Goal: Task Accomplishment & Management: Complete application form

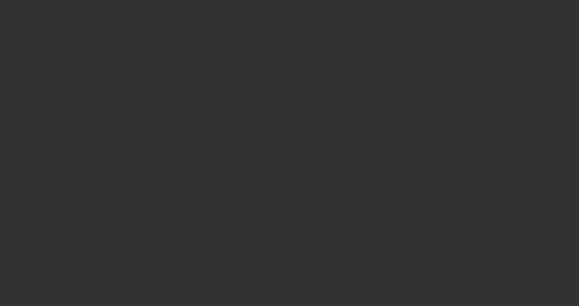
select select "4"
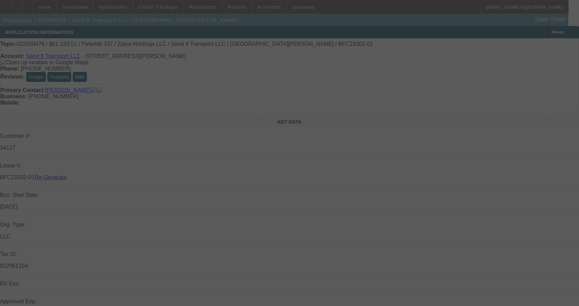
select select "0"
select select "2"
select select "0"
select select "6"
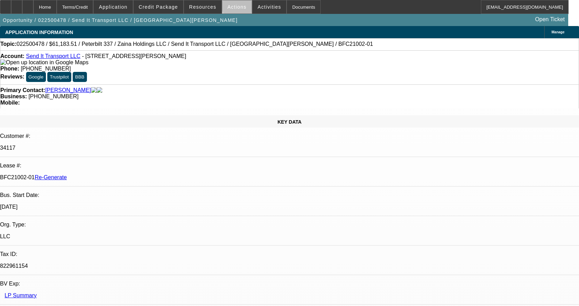
click at [236, 7] on span "Actions" at bounding box center [236, 7] width 19 height 6
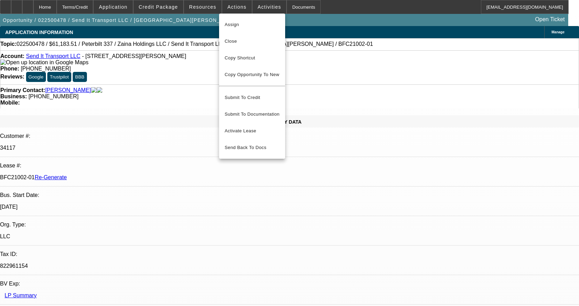
click at [207, 7] on div at bounding box center [289, 153] width 579 height 306
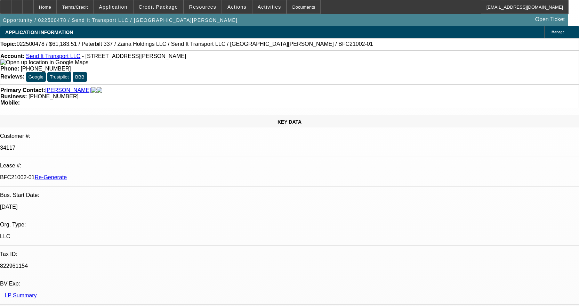
click at [207, 7] on span "Resources" at bounding box center [202, 7] width 27 height 6
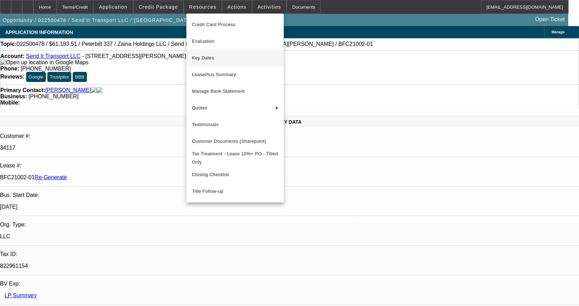
click at [215, 58] on span "Key Dates" at bounding box center [235, 58] width 86 height 8
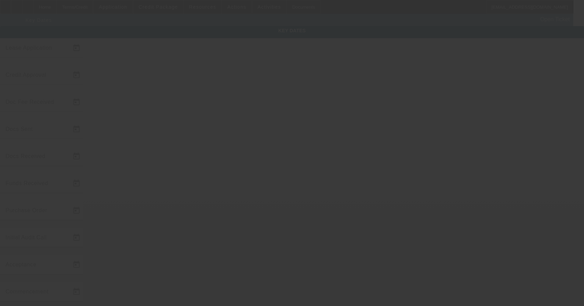
type input "2/19/2025"
type input "9/12/2025"
type input "9/22/2025"
type input "9/15/2025"
type input "9/22/2025"
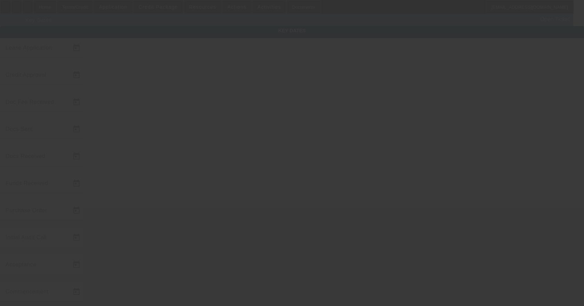
type input "9/22/2025"
type input "10/1/2025"
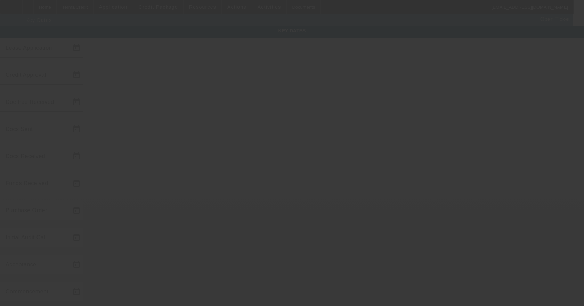
type input "11/1/2025"
type input "9/24/2025"
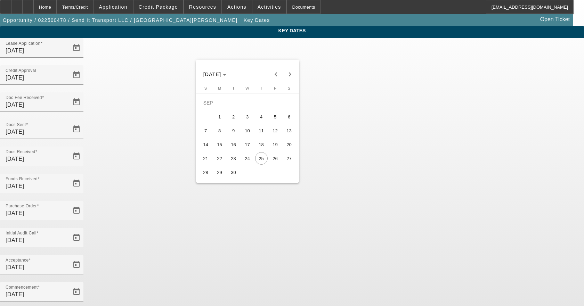
click at [248, 161] on span "24" at bounding box center [247, 158] width 13 height 13
type input "9/24/2025"
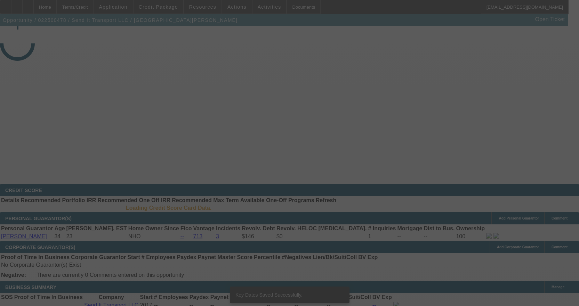
select select "4"
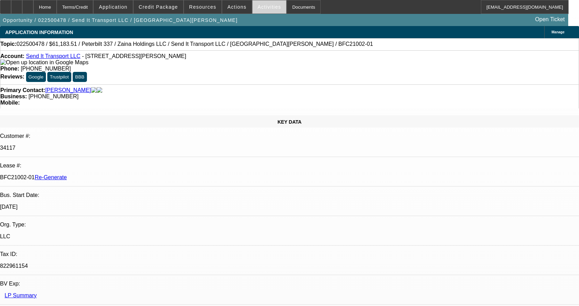
select select "0"
select select "2"
select select "0"
select select "6"
click at [265, 8] on span "Activities" at bounding box center [270, 7] width 24 height 6
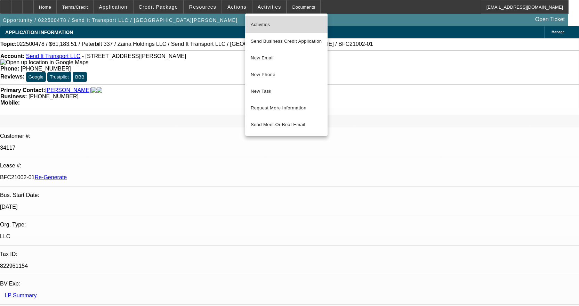
click at [266, 21] on span "Activities" at bounding box center [286, 25] width 71 height 8
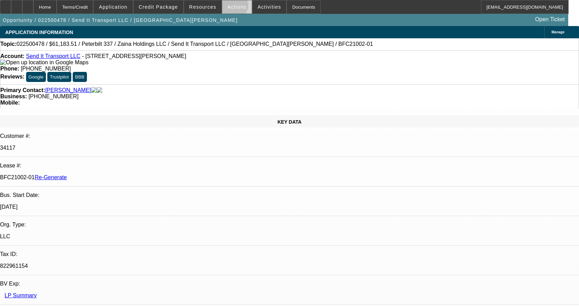
click at [231, 7] on span "Actions" at bounding box center [236, 7] width 19 height 6
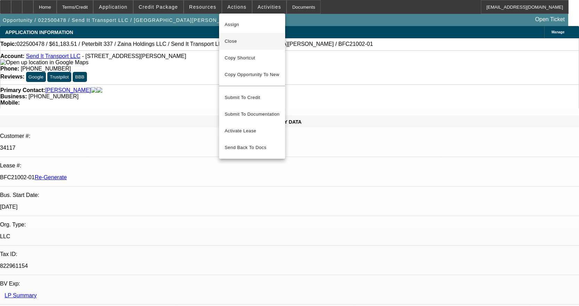
click at [237, 38] on span "Close" at bounding box center [252, 41] width 55 height 8
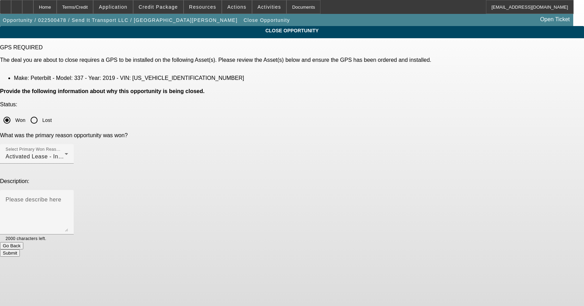
click at [20, 250] on button "Submit" at bounding box center [10, 253] width 20 height 7
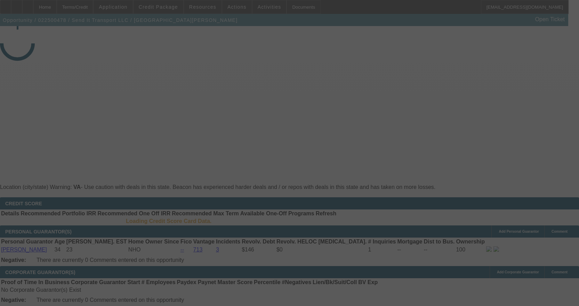
select select "4"
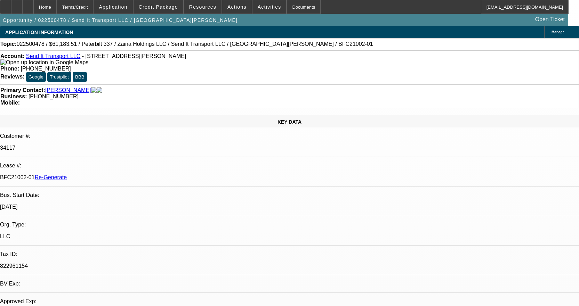
select select "0"
select select "2"
select select "0"
select select "6"
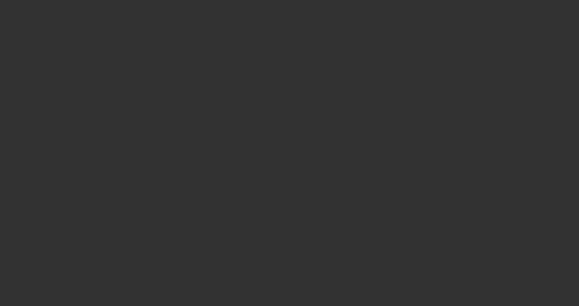
select select "4"
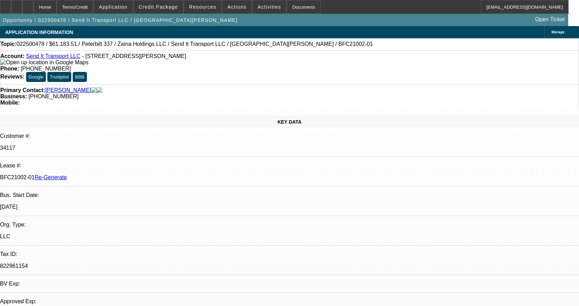
select select "0"
select select "2"
select select "0"
select select "6"
click at [197, 9] on span "Resources" at bounding box center [202, 7] width 27 height 6
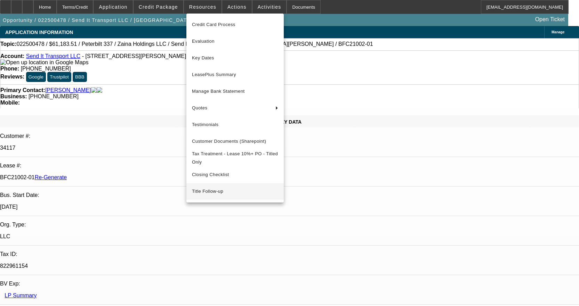
click at [204, 196] on span "Title Follow-up" at bounding box center [235, 191] width 86 height 8
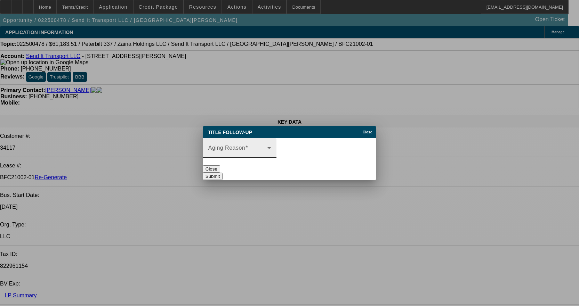
click at [241, 150] on span at bounding box center [237, 151] width 59 height 8
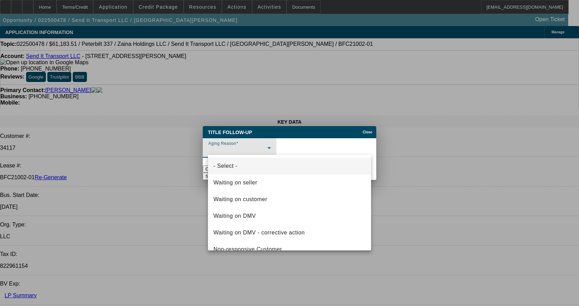
click at [361, 125] on div at bounding box center [289, 153] width 579 height 306
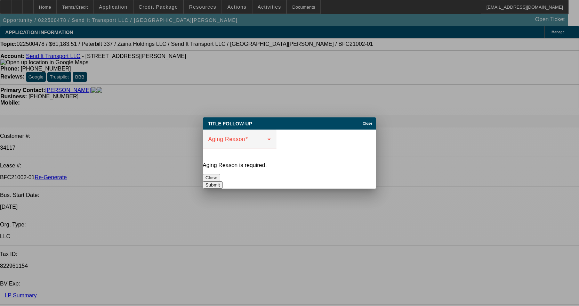
drag, startPoint x: 253, startPoint y: 177, endPoint x: 250, endPoint y: 175, distance: 4.0
click at [220, 176] on button "Close" at bounding box center [211, 177] width 17 height 7
